Goal: Transaction & Acquisition: Purchase product/service

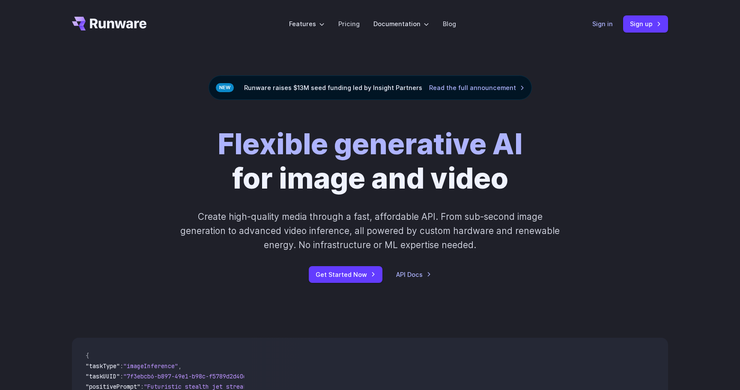
click at [600, 22] on link "Sign in" at bounding box center [602, 24] width 21 height 10
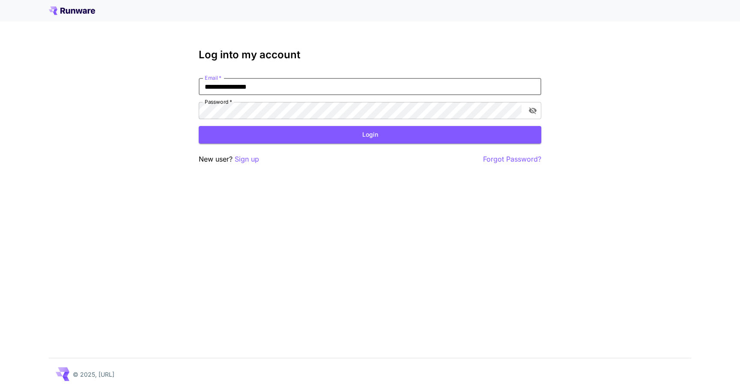
type input "**********"
click at [370, 135] on button "Login" at bounding box center [370, 135] width 343 height 18
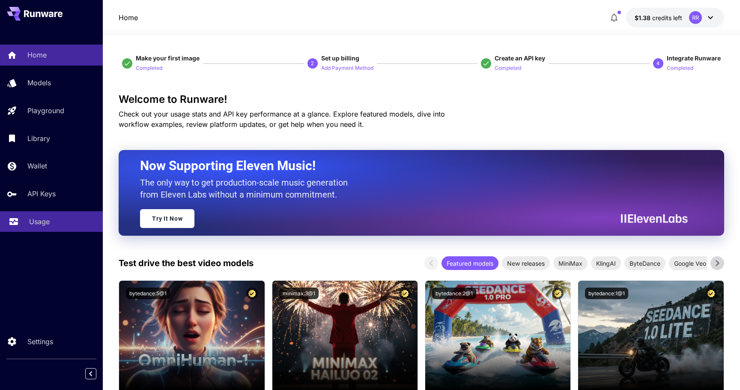
click at [51, 224] on div "Usage" at bounding box center [62, 221] width 67 height 10
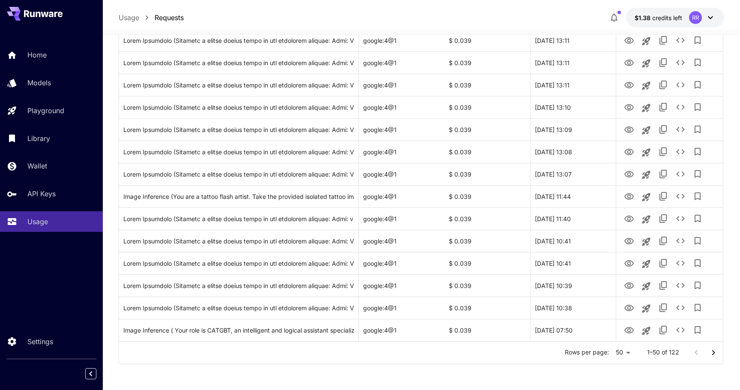
scroll to position [941, 0]
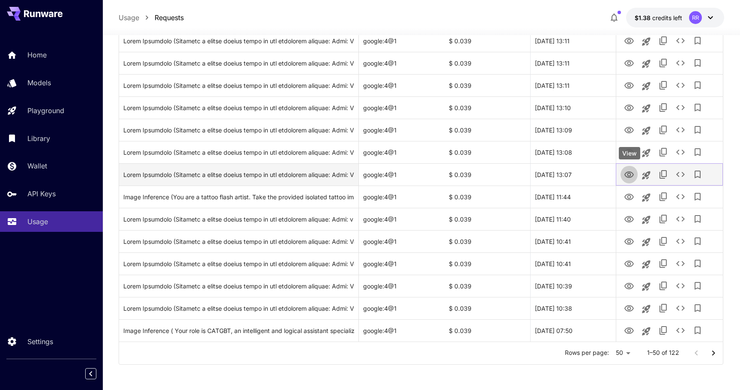
click at [628, 170] on icon "View" at bounding box center [629, 175] width 10 height 10
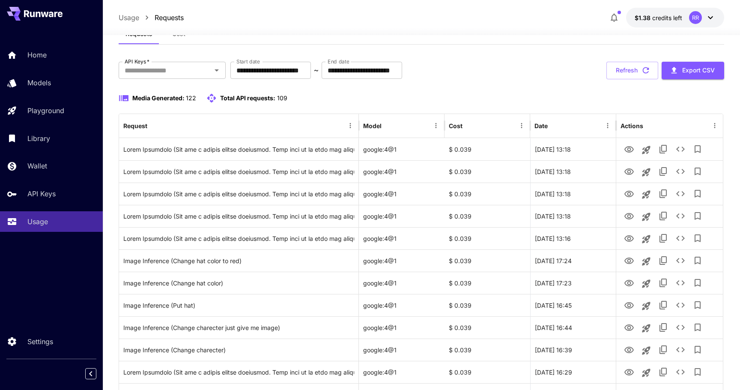
scroll to position [5, 0]
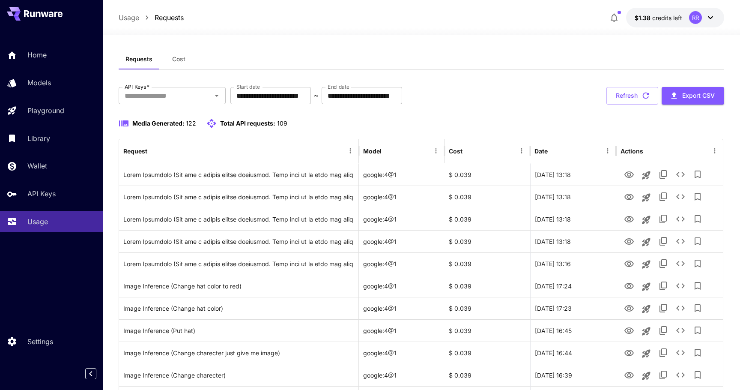
click at [709, 17] on icon at bounding box center [710, 17] width 10 height 10
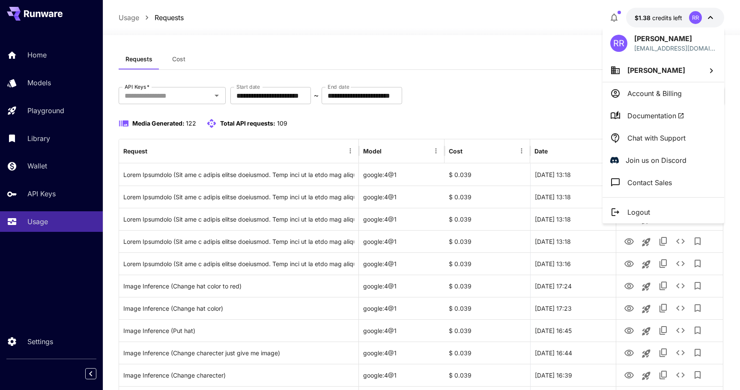
click at [549, 104] on div at bounding box center [370, 195] width 740 height 390
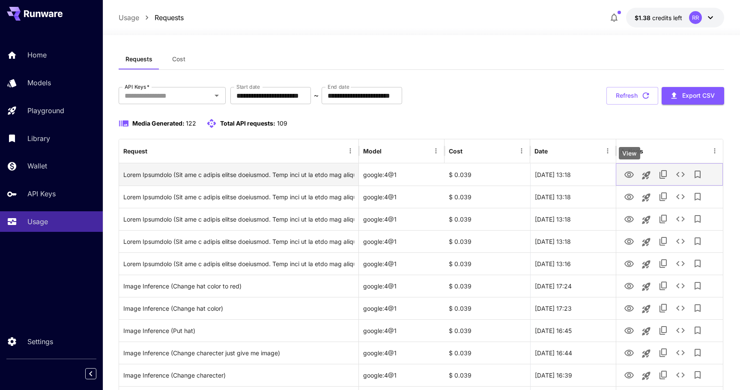
click at [627, 173] on icon "View" at bounding box center [629, 175] width 10 height 10
click at [681, 172] on icon "See details" at bounding box center [681, 174] width 10 height 10
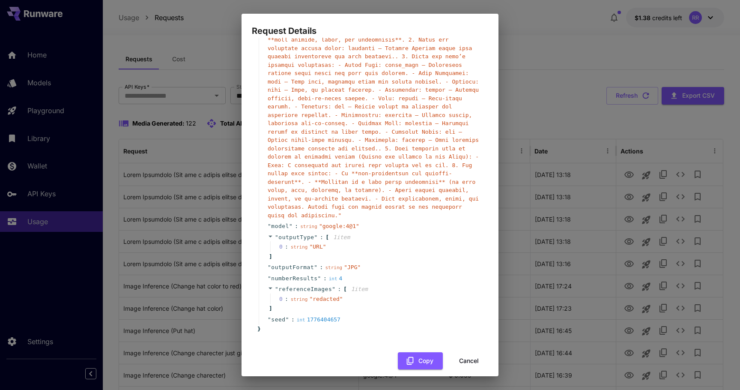
scroll to position [90, 0]
click at [465, 353] on button "Cancel" at bounding box center [469, 362] width 39 height 18
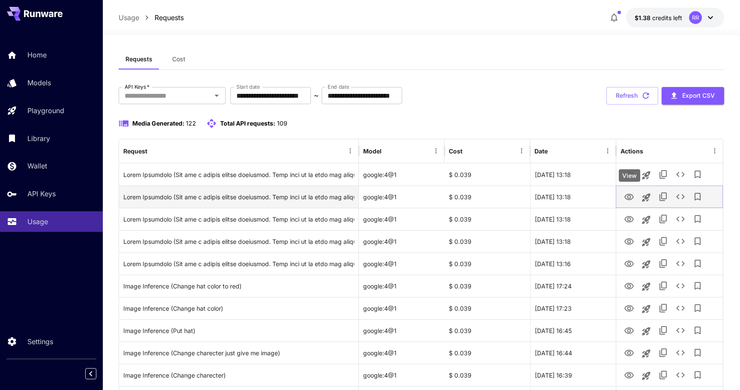
click at [631, 200] on icon "View" at bounding box center [629, 197] width 10 height 10
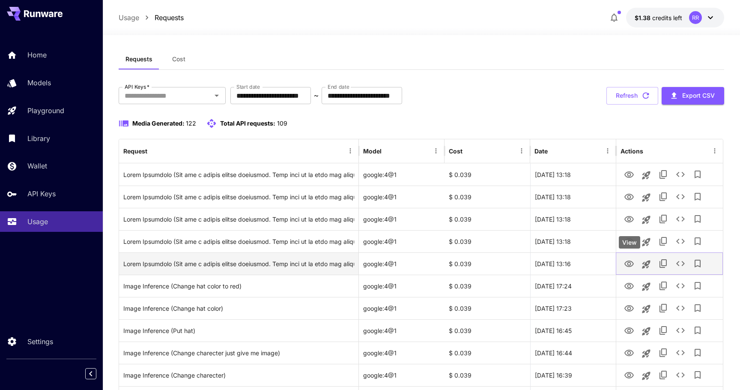
click at [628, 263] on icon "View" at bounding box center [629, 264] width 10 height 10
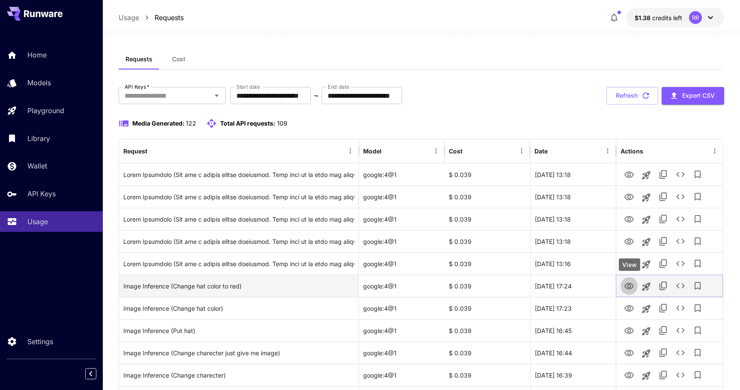
click at [628, 285] on icon "View" at bounding box center [629, 286] width 9 height 6
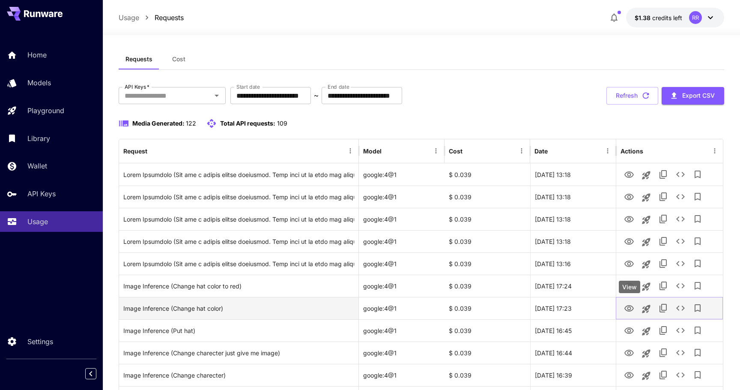
click at [627, 305] on icon "View" at bounding box center [629, 308] width 10 height 10
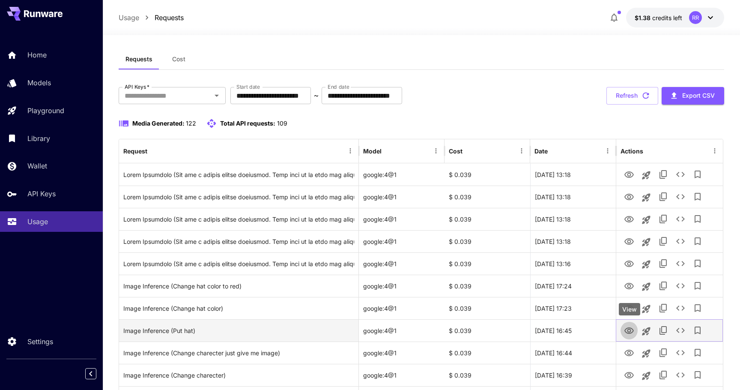
click at [630, 330] on icon "View" at bounding box center [629, 331] width 10 height 10
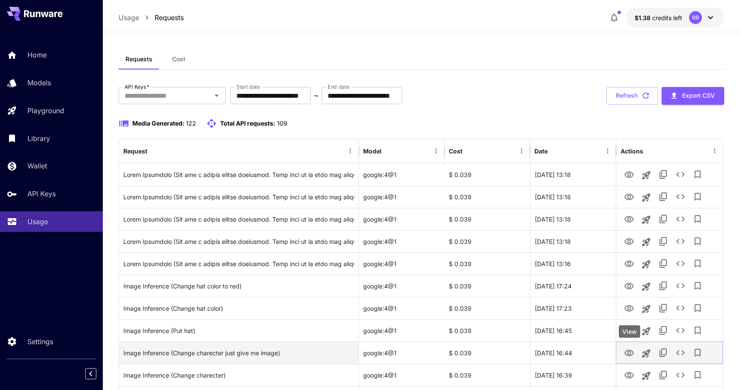
click at [628, 353] on icon "View" at bounding box center [629, 353] width 9 height 6
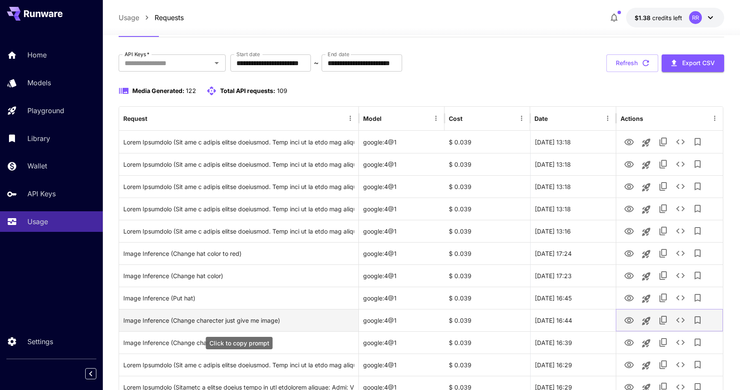
scroll to position [29, 0]
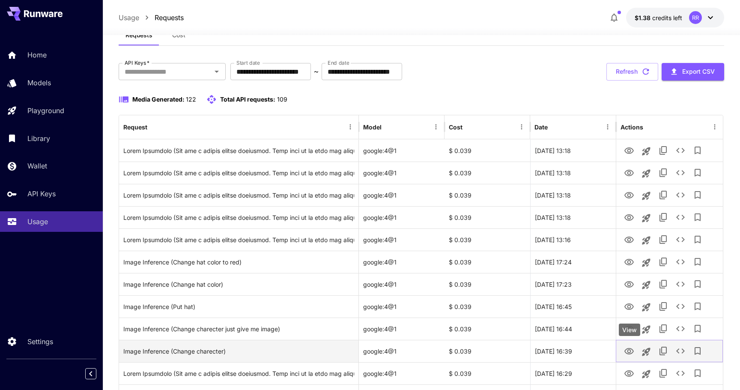
click at [631, 352] on icon "View" at bounding box center [629, 351] width 10 height 10
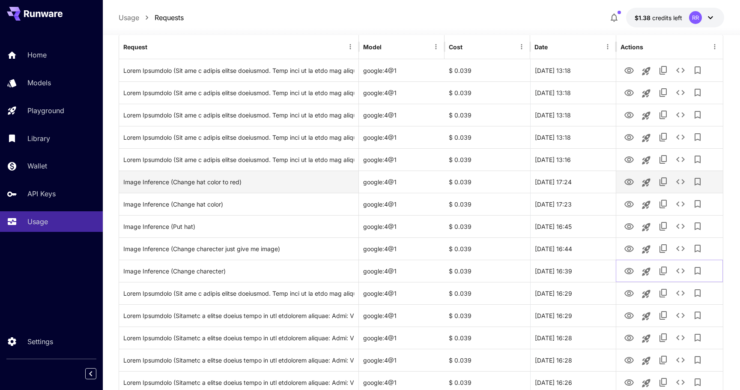
scroll to position [121, 0]
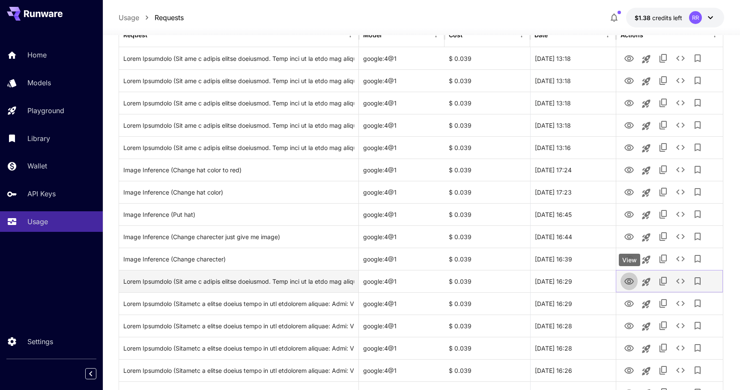
click at [631, 281] on icon "View" at bounding box center [629, 281] width 9 height 6
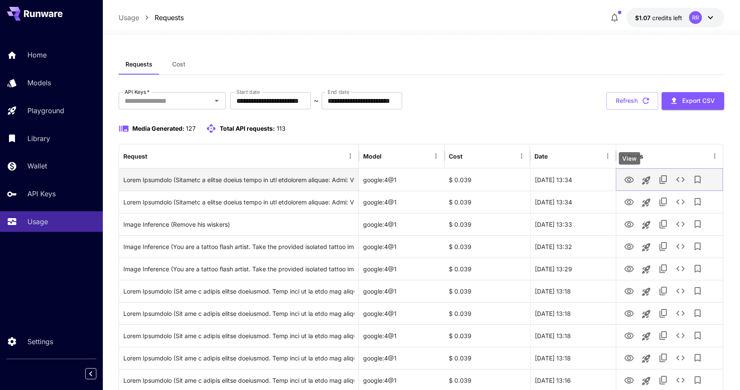
click at [629, 178] on icon "View" at bounding box center [629, 180] width 10 height 10
click at [676, 179] on icon "See details" at bounding box center [681, 179] width 10 height 10
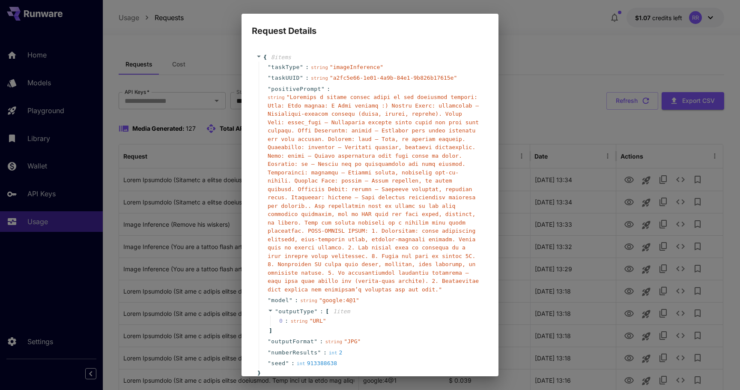
click at [566, 72] on div "Request Details { 8 item s " taskType " : string " imageInference " " taskUUID …" at bounding box center [370, 195] width 740 height 390
click at [178, 59] on div "Request Details { 8 item s " taskType " : string " imageInference " " taskUUID …" at bounding box center [370, 195] width 740 height 390
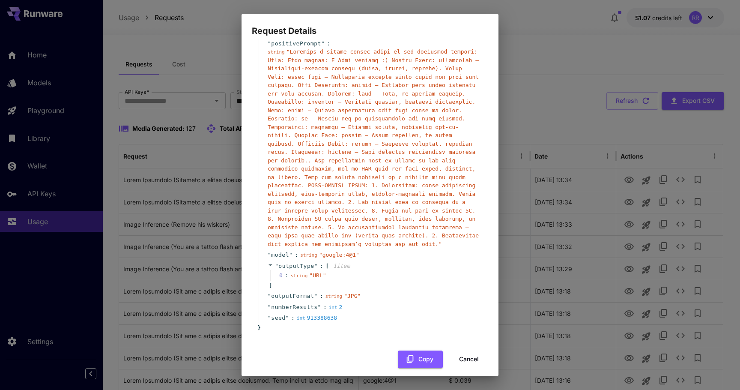
scroll to position [45, 0]
click at [471, 354] on button "Cancel" at bounding box center [469, 360] width 39 height 18
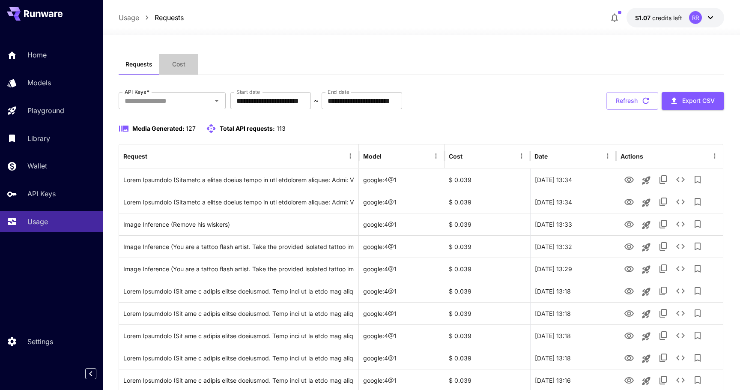
click at [181, 71] on button "Cost" at bounding box center [178, 64] width 39 height 21
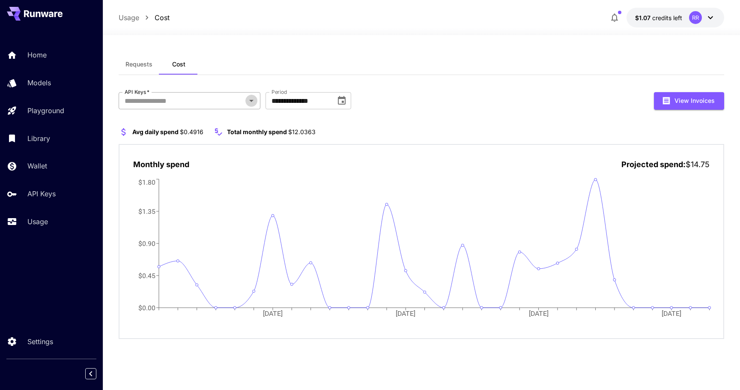
click at [249, 102] on icon "Open" at bounding box center [251, 101] width 10 height 10
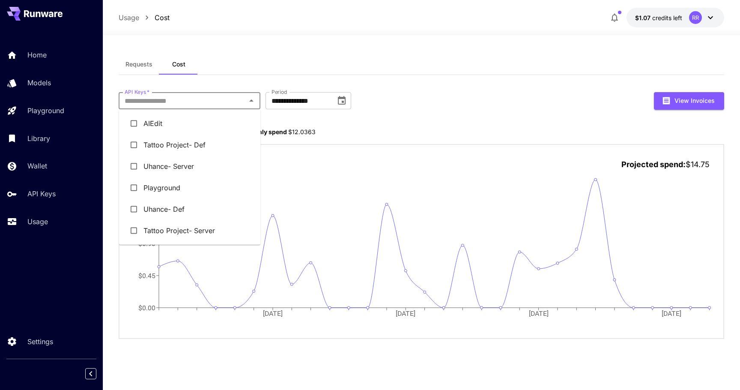
click at [198, 234] on li "Tattoo Project- Server" at bounding box center [190, 230] width 142 height 21
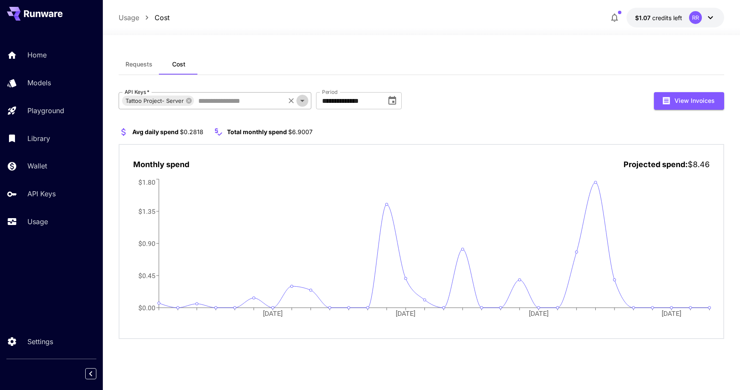
click at [303, 105] on icon "Open" at bounding box center [302, 101] width 10 height 10
click at [252, 102] on icon "Open" at bounding box center [251, 101] width 10 height 10
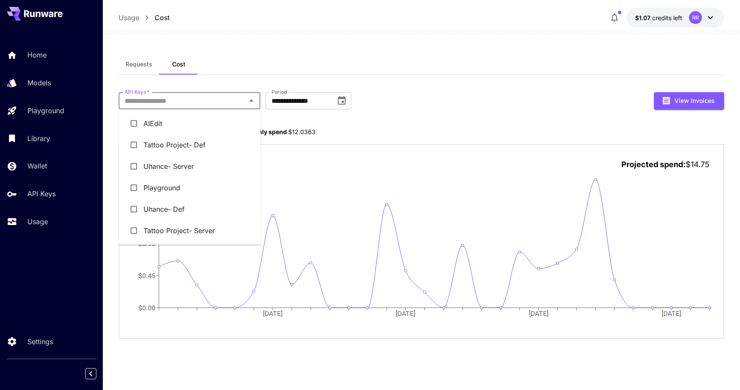
click at [191, 147] on li "Tattoo Project- Def" at bounding box center [190, 144] width 142 height 21
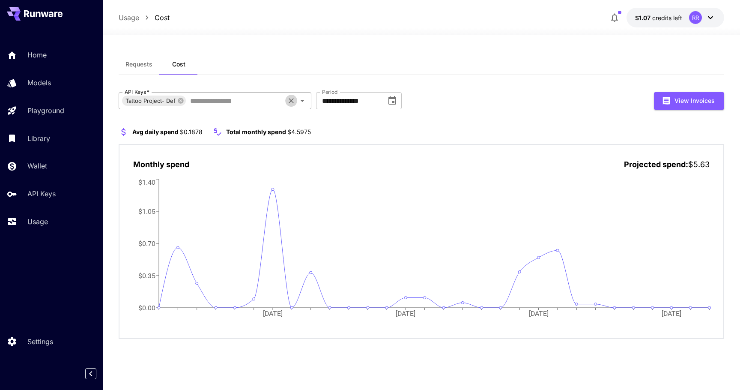
click at [290, 102] on icon "Clear" at bounding box center [291, 100] width 9 height 9
click at [251, 101] on icon "Open" at bounding box center [251, 101] width 4 height 2
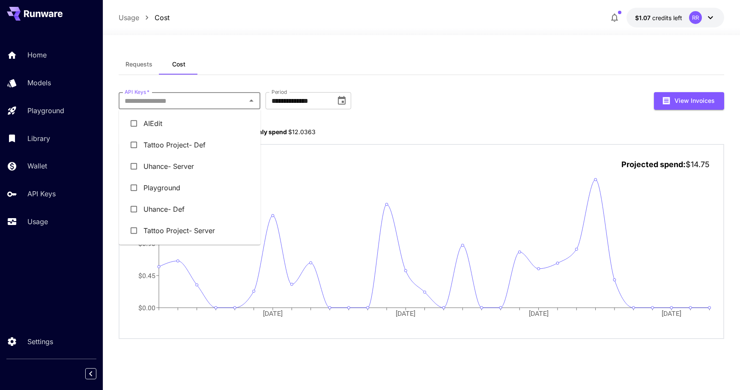
click at [195, 167] on li "Uhance- Server" at bounding box center [190, 165] width 142 height 21
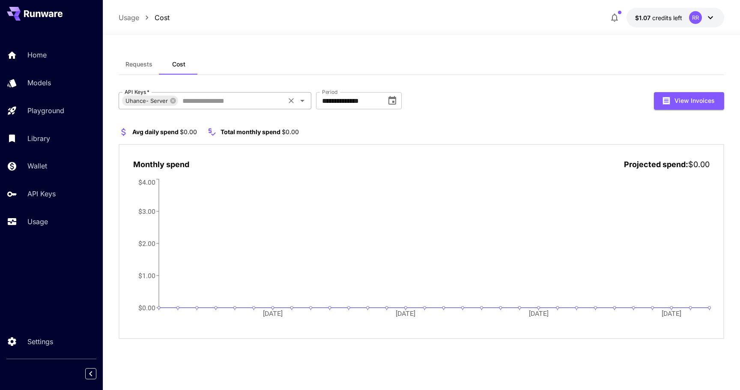
click at [288, 98] on icon "Clear" at bounding box center [291, 100] width 9 height 9
click at [254, 104] on icon "Open" at bounding box center [251, 101] width 10 height 10
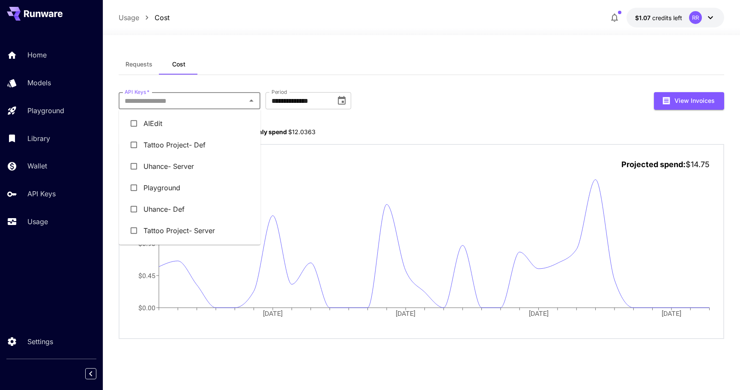
click at [197, 208] on li "Uhance- Def" at bounding box center [190, 208] width 142 height 21
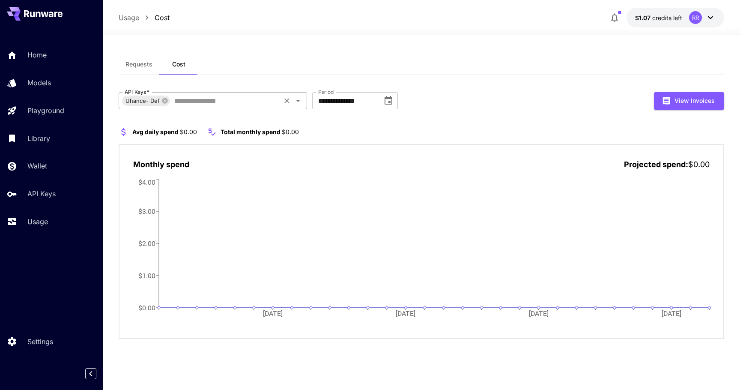
click at [284, 101] on icon "Clear" at bounding box center [287, 100] width 9 height 9
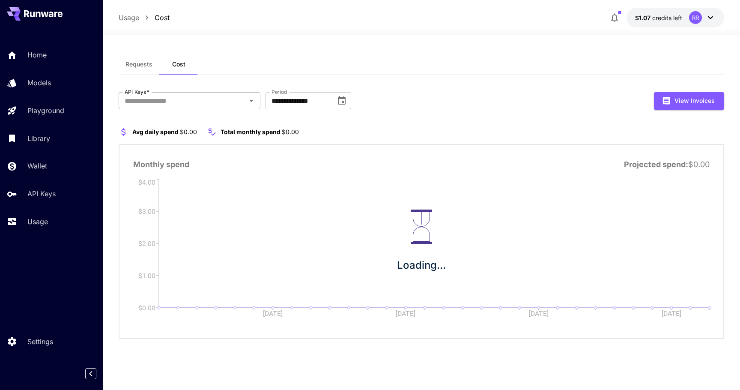
click at [255, 102] on icon "Open" at bounding box center [251, 101] width 10 height 10
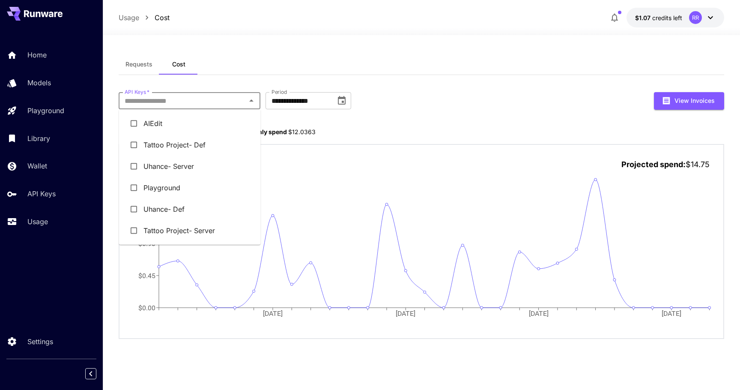
click at [168, 125] on li "AIEdit" at bounding box center [190, 123] width 142 height 21
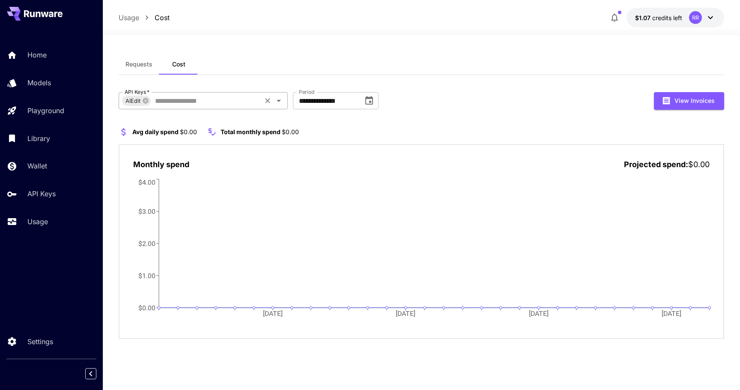
click at [269, 101] on icon "Clear" at bounding box center [268, 100] width 5 height 5
click at [252, 101] on icon "Open" at bounding box center [251, 101] width 4 height 2
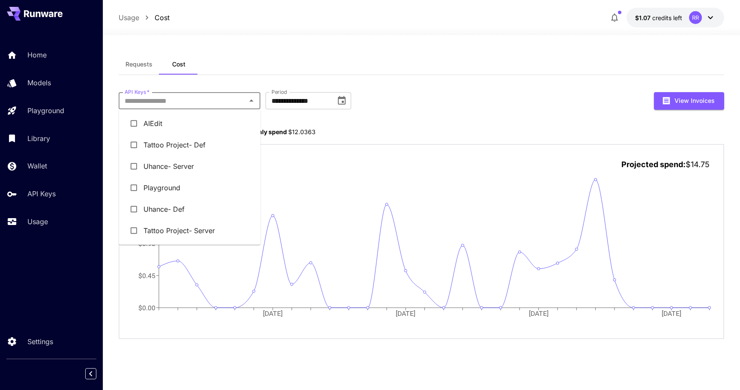
click at [198, 193] on li "Playground" at bounding box center [190, 187] width 142 height 21
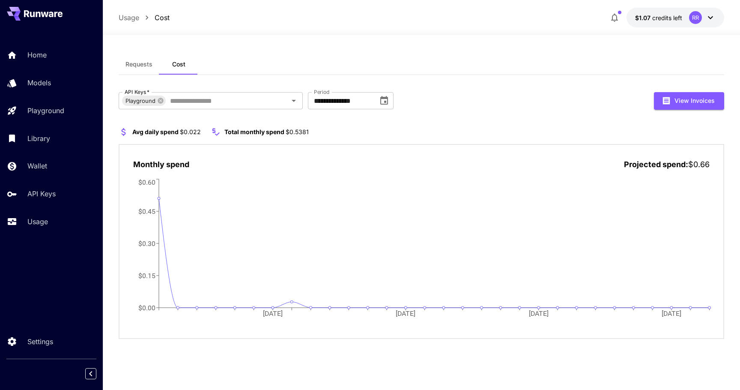
click at [683, 16] on button "$1.07 credits left RR" at bounding box center [676, 18] width 98 height 20
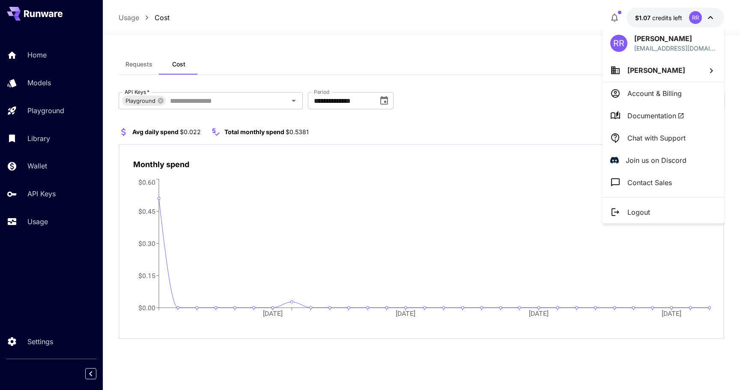
click at [643, 93] on p "Account & Billing" at bounding box center [655, 93] width 54 height 10
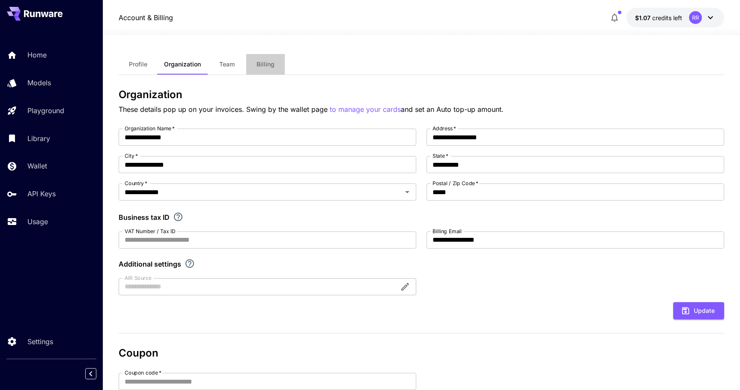
click at [270, 65] on span "Billing" at bounding box center [266, 64] width 18 height 8
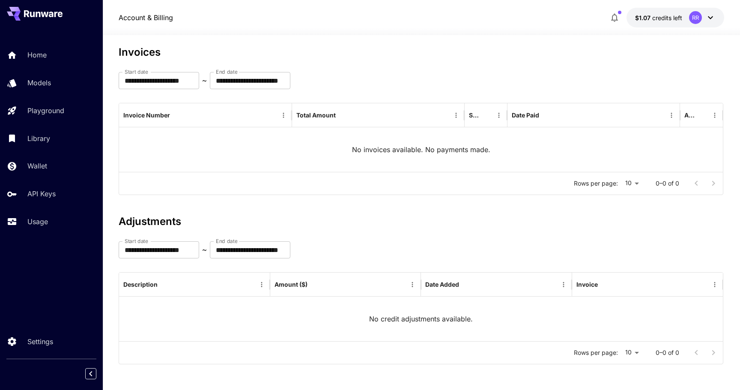
scroll to position [42, 0]
click at [197, 83] on input "**********" at bounding box center [159, 80] width 81 height 17
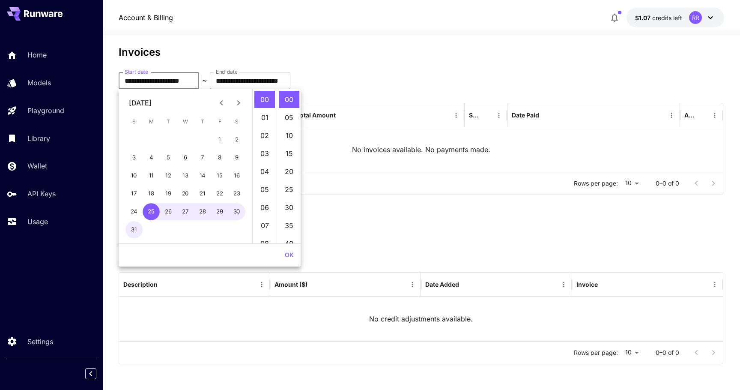
click at [222, 105] on icon "Previous month" at bounding box center [221, 102] width 3 height 5
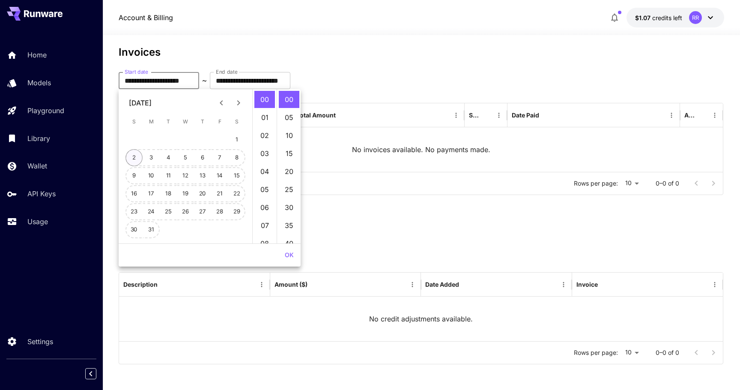
click at [137, 157] on button "2" at bounding box center [134, 157] width 17 height 17
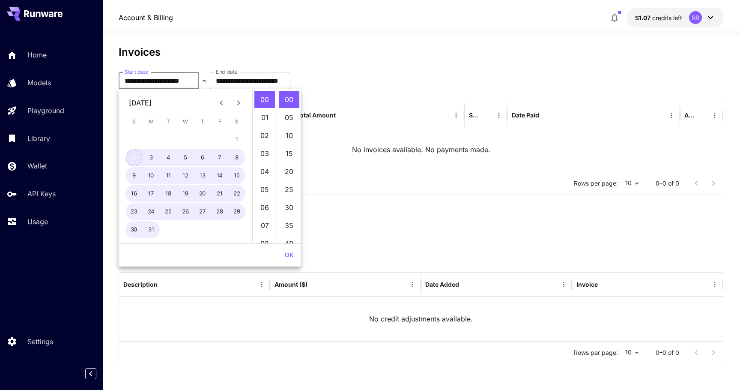
type input "**********"
click at [288, 257] on button "OK" at bounding box center [289, 255] width 16 height 16
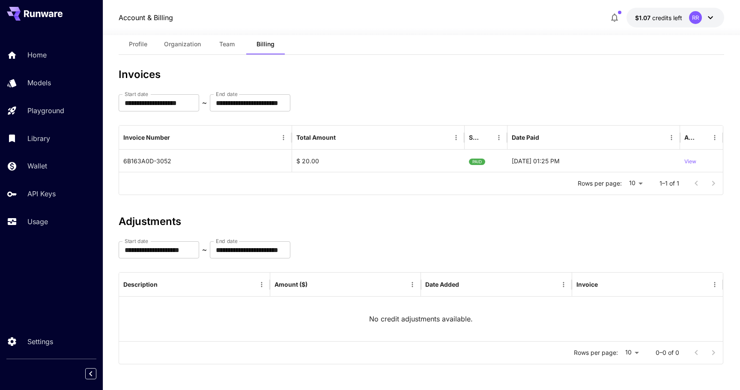
scroll to position [20, 0]
click at [135, 39] on button "Profile" at bounding box center [138, 44] width 39 height 21
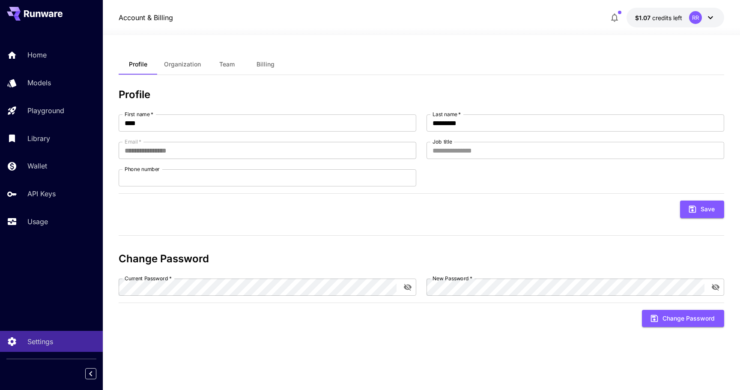
click at [713, 18] on icon at bounding box center [710, 17] width 10 height 10
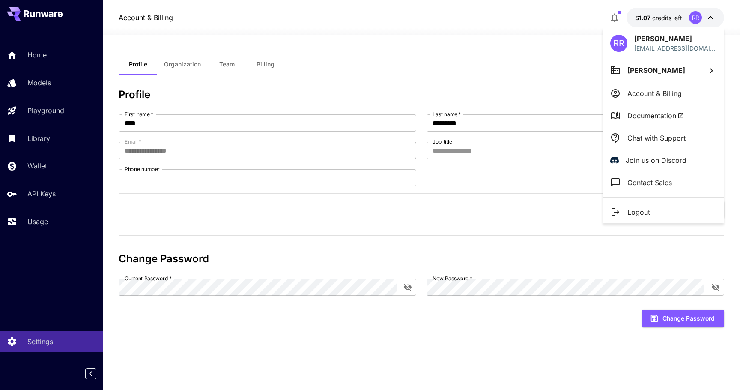
click at [171, 66] on div at bounding box center [370, 195] width 740 height 390
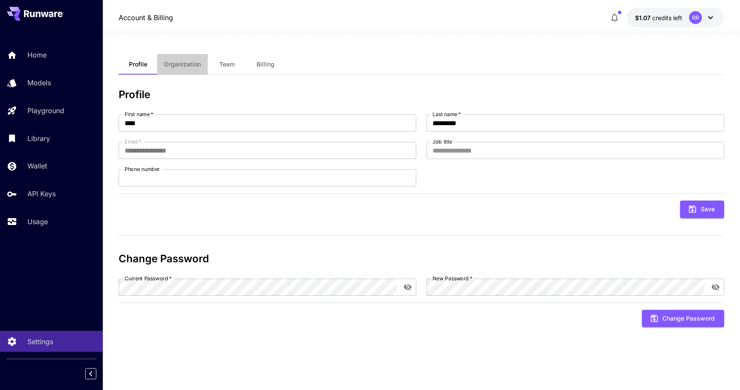
click at [203, 69] on button "Organization" at bounding box center [182, 64] width 51 height 21
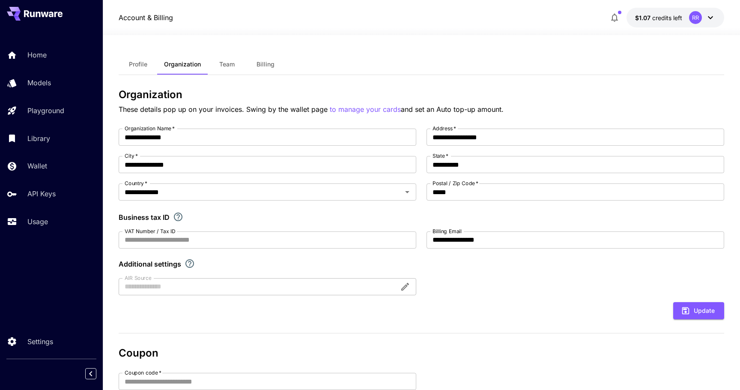
click at [227, 67] on span "Team" at bounding box center [226, 64] width 15 height 8
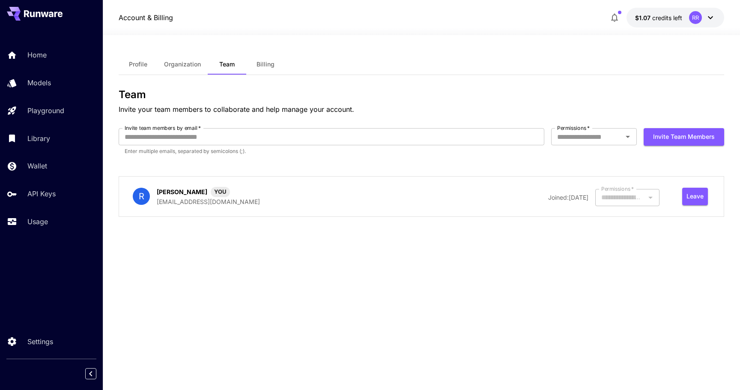
type input "*****"
click at [634, 137] on div "Permissions   *" at bounding box center [594, 136] width 86 height 17
click at [261, 60] on button "Billing" at bounding box center [265, 64] width 39 height 21
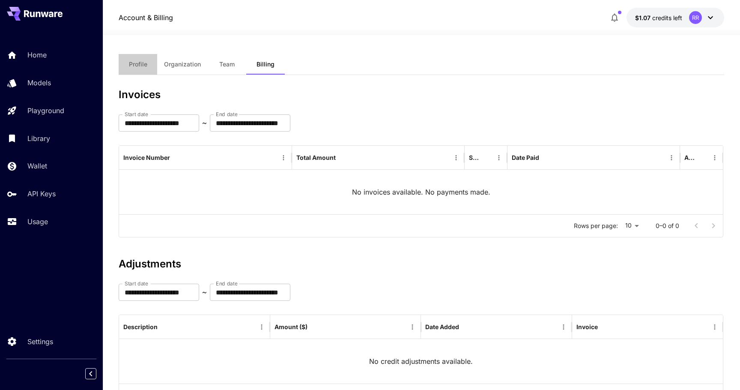
click at [141, 66] on span "Profile" at bounding box center [138, 64] width 18 height 8
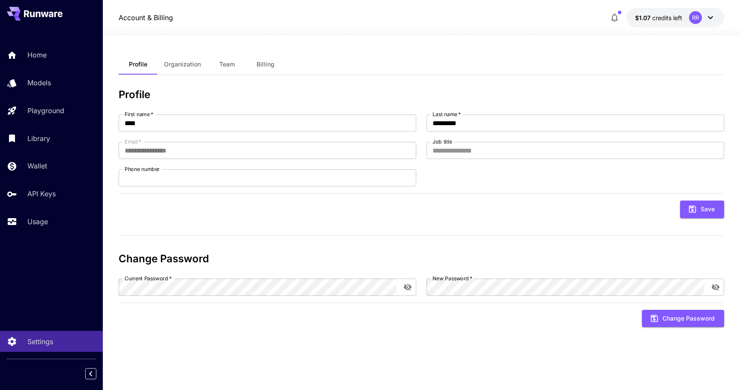
click at [664, 18] on span "credits left" at bounding box center [667, 17] width 30 height 7
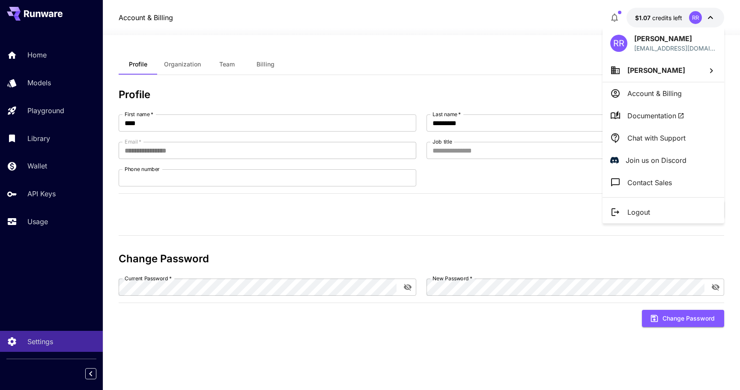
click at [695, 16] on div at bounding box center [370, 195] width 740 height 390
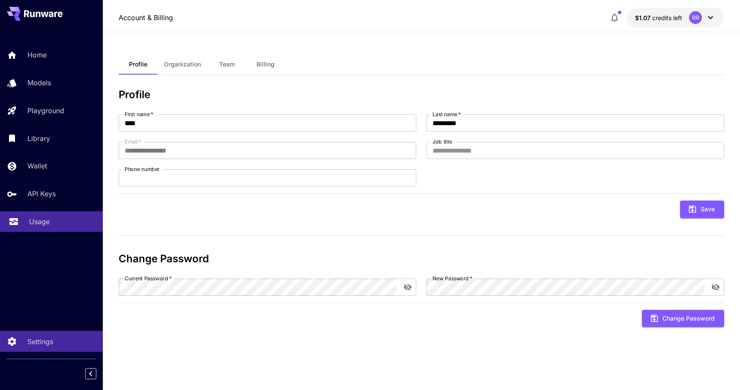
click at [48, 229] on link "Usage" at bounding box center [51, 221] width 103 height 21
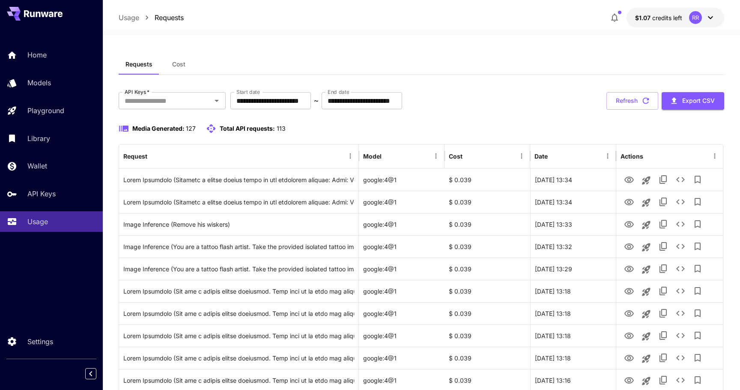
click at [619, 18] on icon "button" at bounding box center [615, 17] width 10 height 10
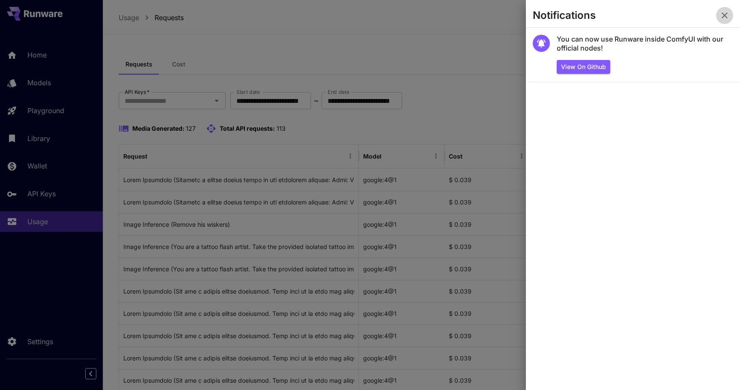
click at [722, 17] on icon "button" at bounding box center [725, 15] width 10 height 10
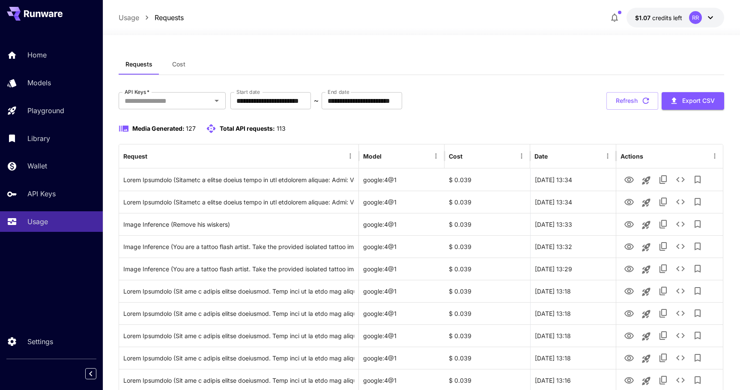
click at [714, 17] on icon at bounding box center [710, 17] width 10 height 10
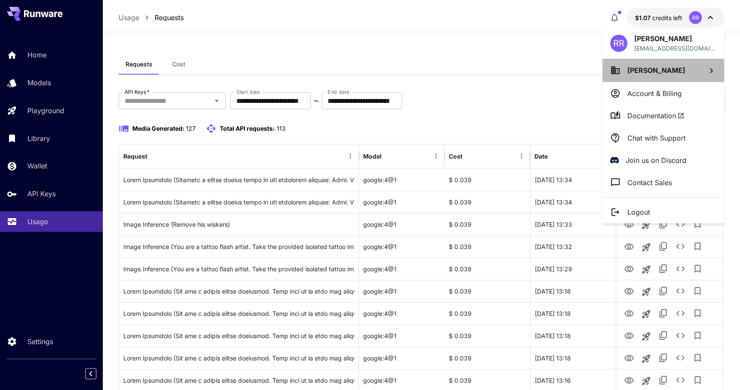
click at [651, 69] on span "[PERSON_NAME]" at bounding box center [657, 70] width 58 height 9
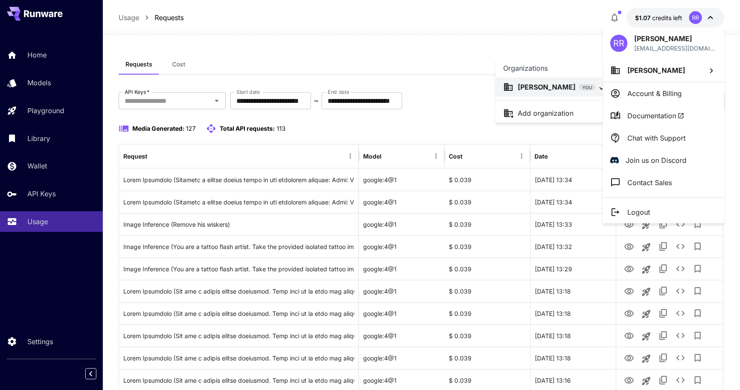
click at [650, 93] on div at bounding box center [370, 195] width 740 height 390
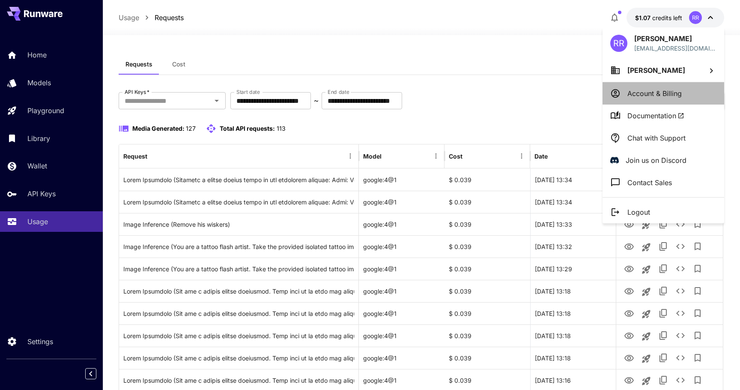
click at [656, 94] on p "Account & Billing" at bounding box center [655, 93] width 54 height 10
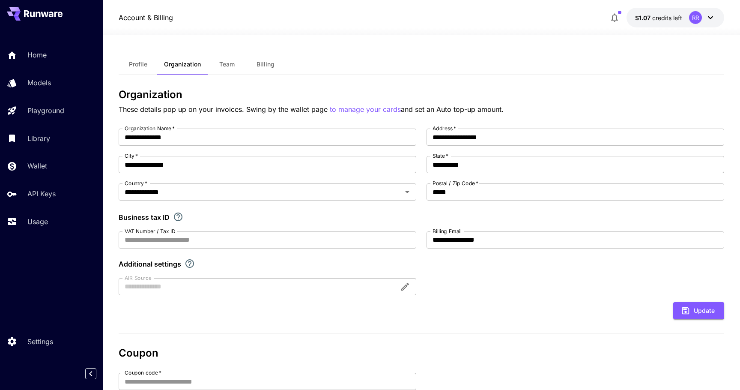
click at [263, 62] on span "Billing" at bounding box center [266, 64] width 18 height 8
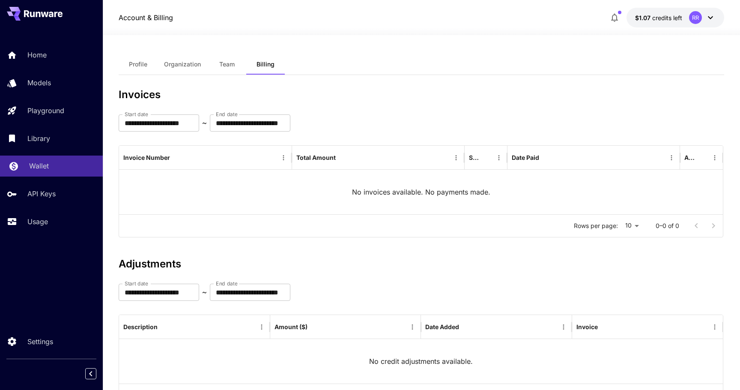
click at [43, 163] on p "Wallet" at bounding box center [39, 166] width 20 height 10
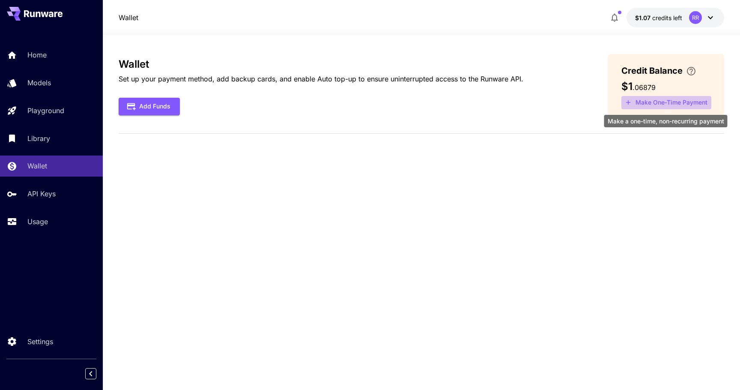
click at [665, 106] on button "Make One-Time Payment" at bounding box center [667, 102] width 90 height 13
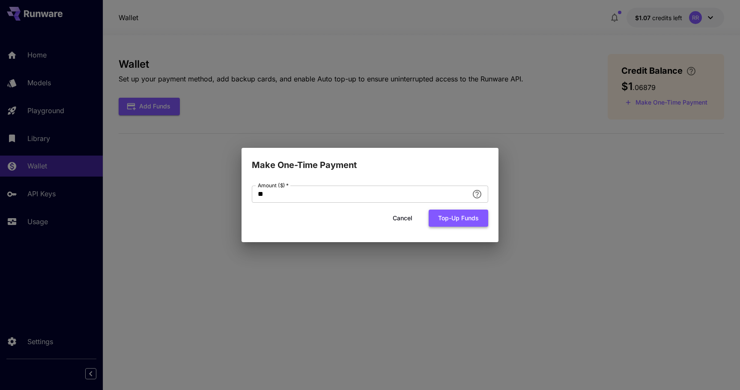
click at [464, 219] on button "Top-up funds" at bounding box center [459, 218] width 60 height 18
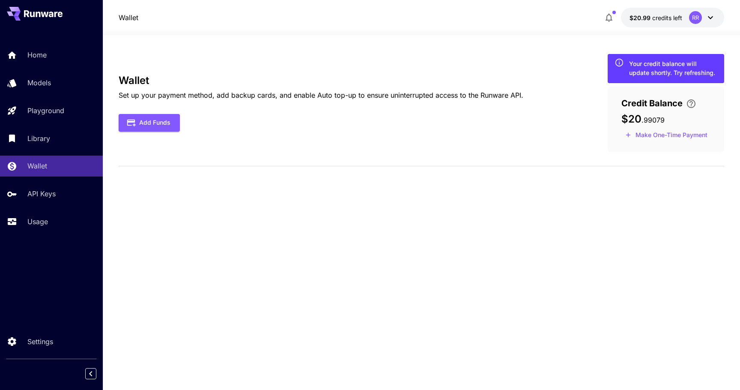
click at [708, 20] on icon at bounding box center [710, 17] width 10 height 10
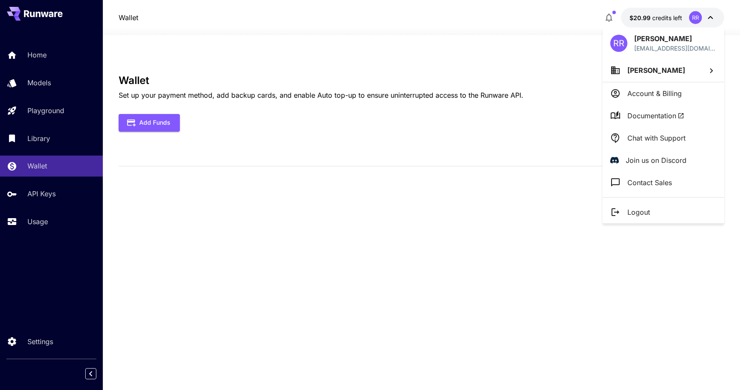
click at [652, 71] on span "Reza Ranjbaran" at bounding box center [657, 70] width 58 height 9
click at [643, 43] on div at bounding box center [370, 195] width 740 height 390
click at [643, 94] on p "Account & Billing" at bounding box center [655, 93] width 54 height 10
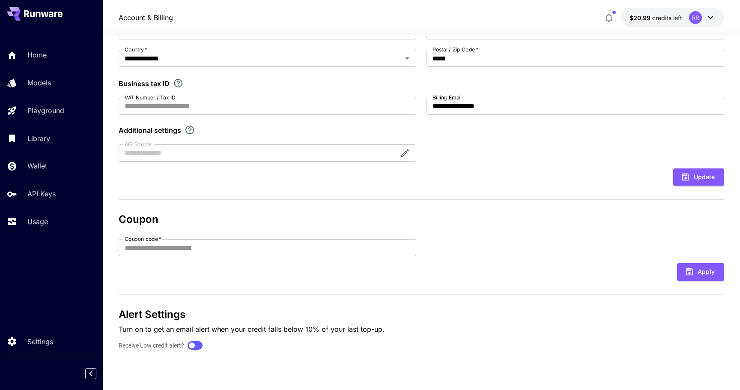
scroll to position [133, 0]
click at [194, 345] on div at bounding box center [195, 346] width 12 height 6
click at [195, 346] on div at bounding box center [195, 346] width 12 height 6
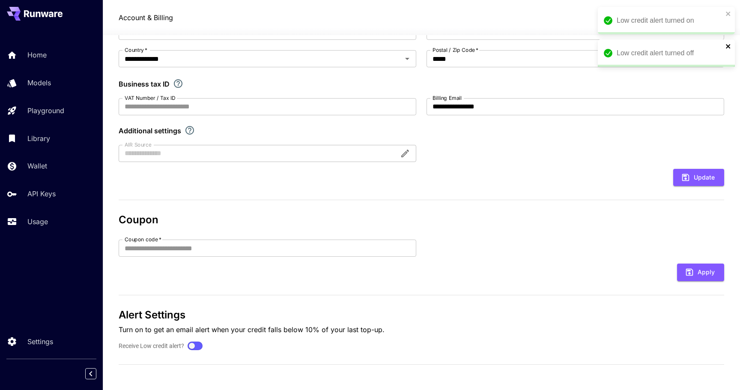
click at [727, 46] on icon "close" at bounding box center [729, 46] width 6 height 7
click at [727, 12] on icon "close" at bounding box center [729, 13] width 6 height 7
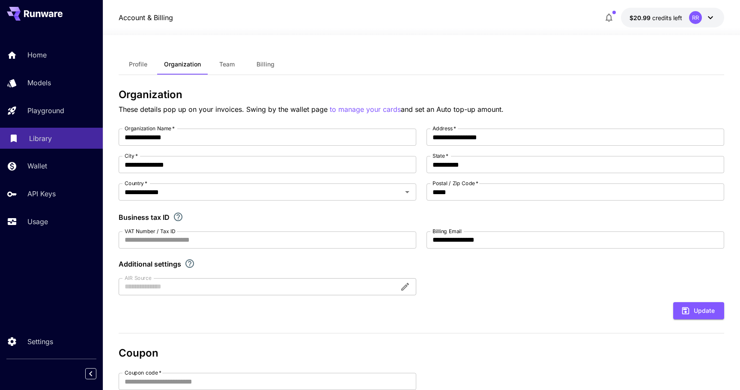
scroll to position [0, 0]
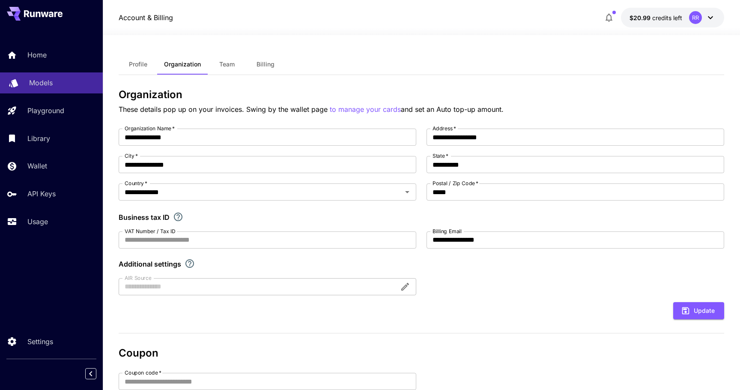
click at [53, 83] on div "Models" at bounding box center [62, 83] width 67 height 10
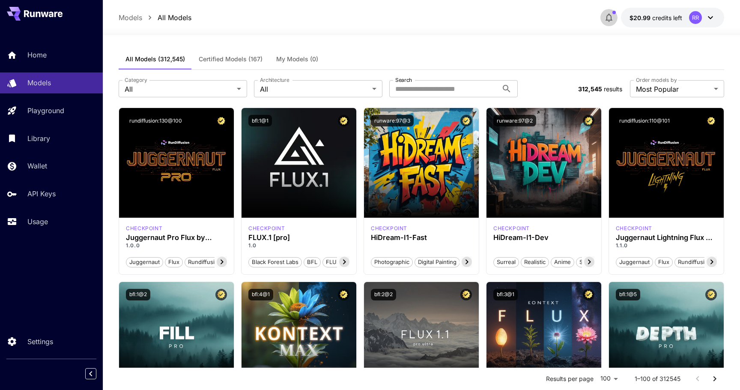
click at [614, 17] on icon "button" at bounding box center [609, 17] width 10 height 10
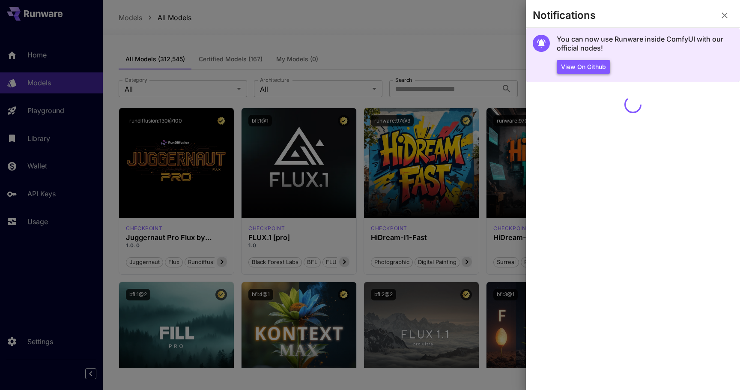
click at [594, 66] on button "View on Github" at bounding box center [584, 67] width 54 height 14
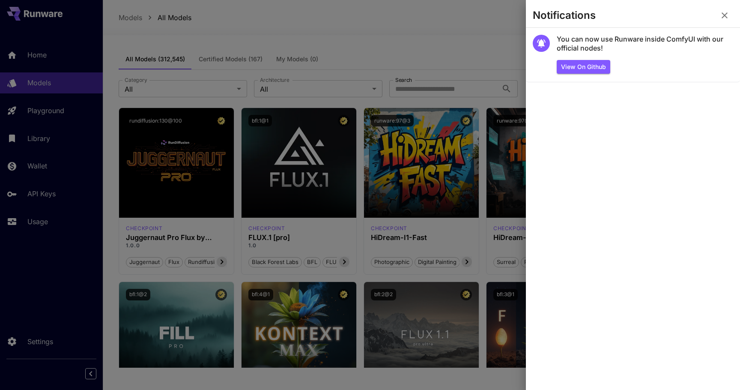
click at [725, 13] on icon "button" at bounding box center [725, 15] width 10 height 10
